Goal: Information Seeking & Learning: Learn about a topic

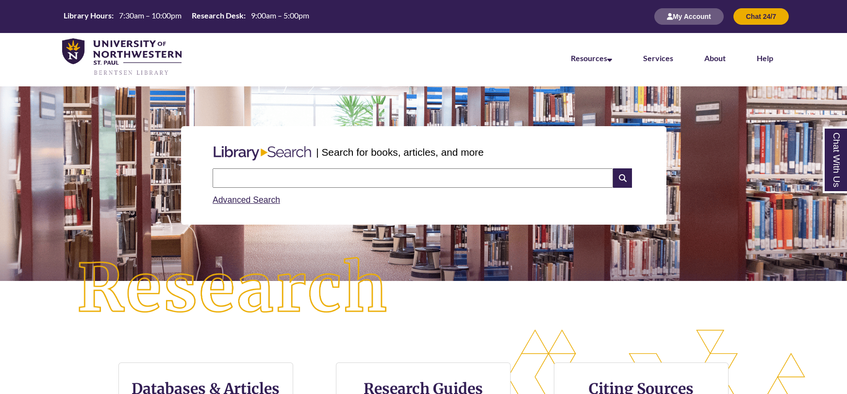
click at [295, 178] on input "text" at bounding box center [413, 177] width 400 height 19
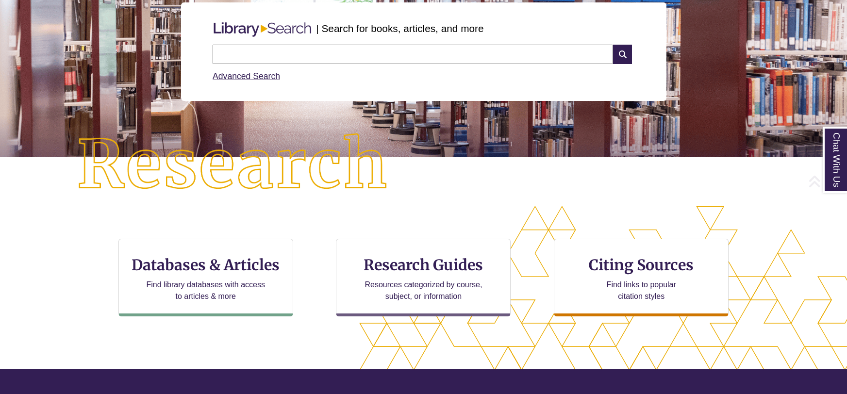
scroll to position [124, 0]
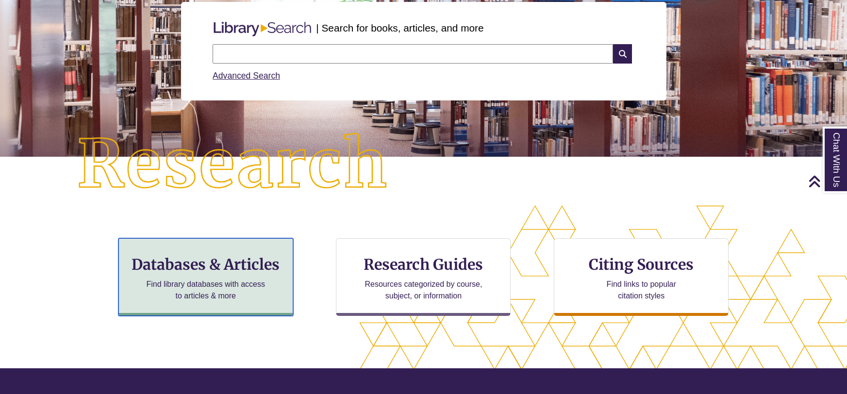
click at [262, 274] on div "Databases & Articles Find library databases with access to articles & more" at bounding box center [205, 277] width 175 height 78
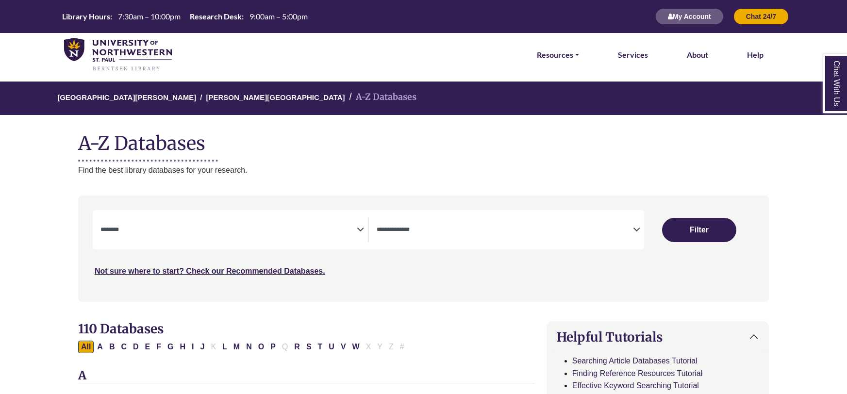
select select "Database Subject Filter"
select select "Database Types Filter"
drag, startPoint x: 368, startPoint y: 231, endPoint x: 357, endPoint y: 230, distance: 11.3
click at [367, 231] on div "**********" at bounding box center [231, 229] width 276 height 25
click at [357, 230] on icon "Search filters" at bounding box center [360, 228] width 7 height 15
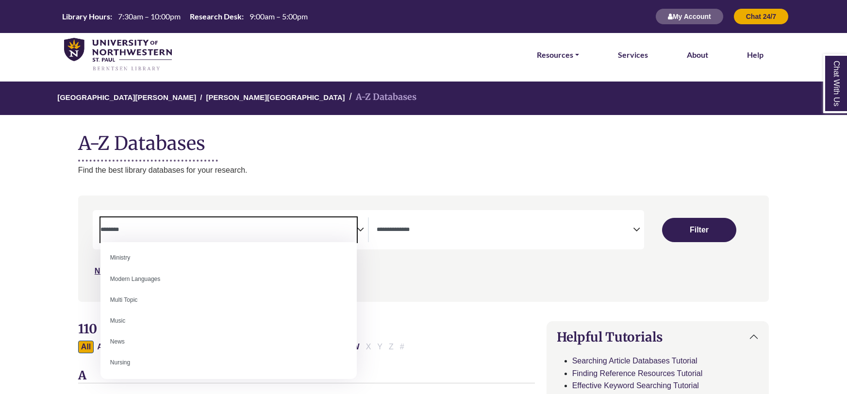
scroll to position [630, 0]
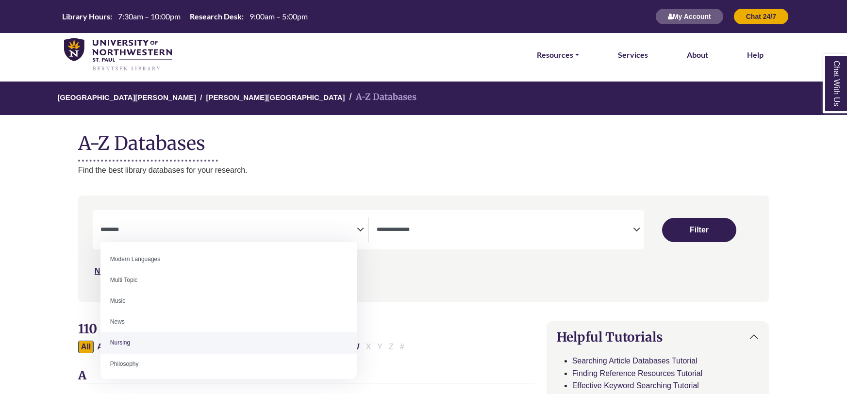
select select "*****"
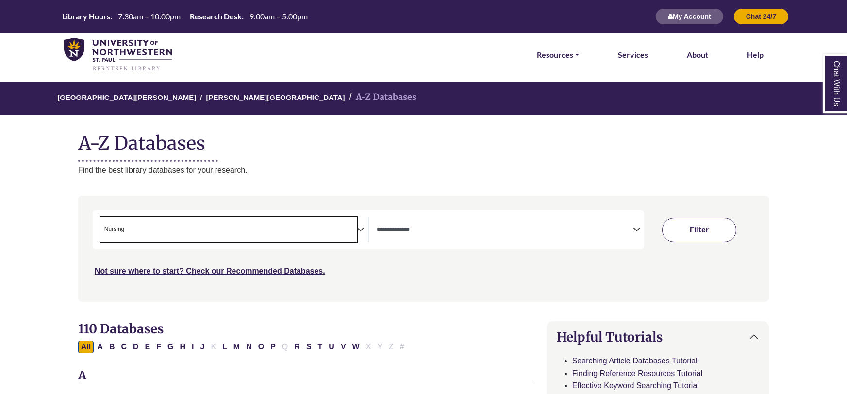
click at [691, 233] on button "Filter" at bounding box center [699, 230] width 74 height 24
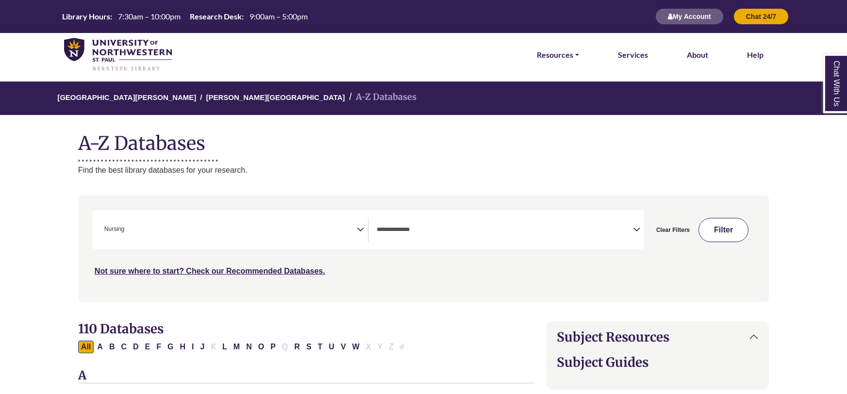
select select "Database Types Filter"
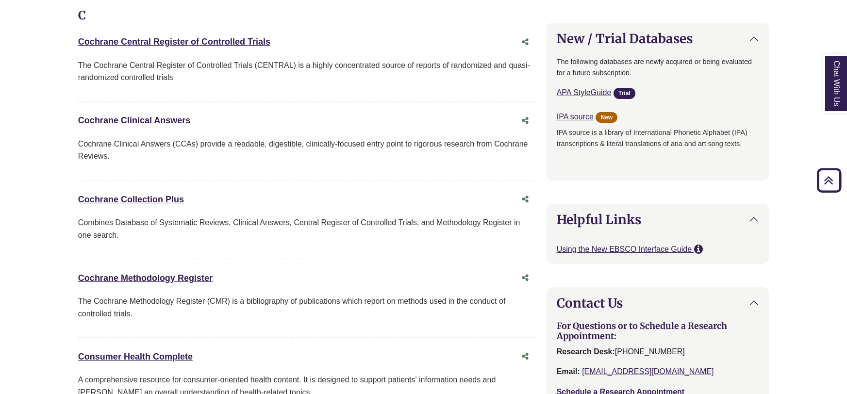
scroll to position [900, 0]
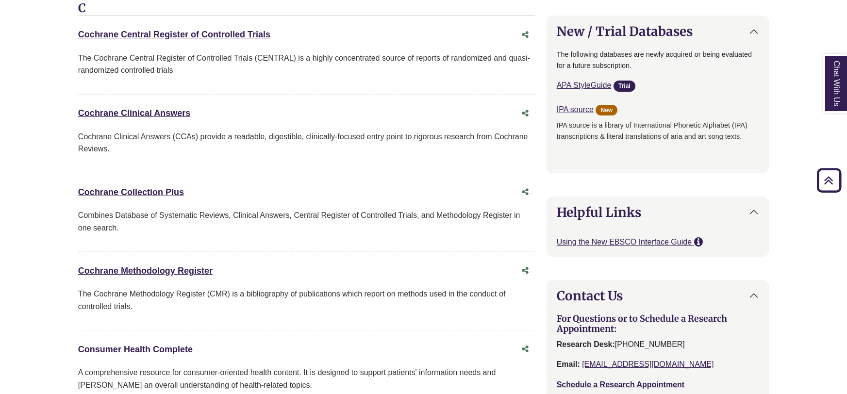
click at [842, 84] on link "Chat With Us" at bounding box center [835, 83] width 24 height 59
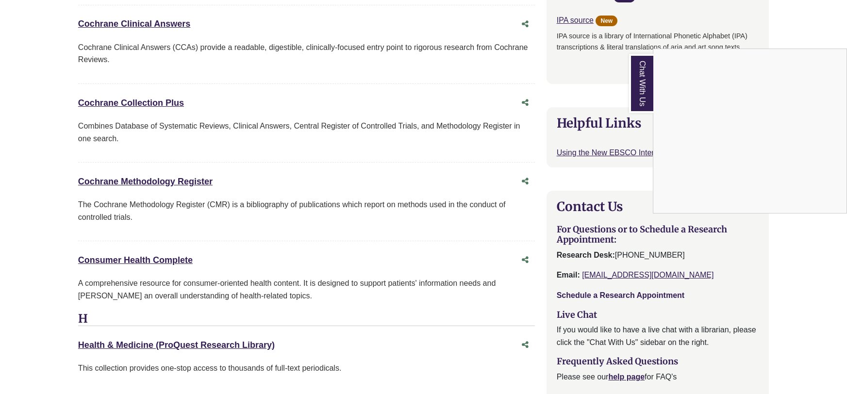
scroll to position [990, 0]
click at [648, 294] on link "Schedule a Research Appointment" at bounding box center [621, 295] width 128 height 8
